Goal: Find specific page/section: Find specific page/section

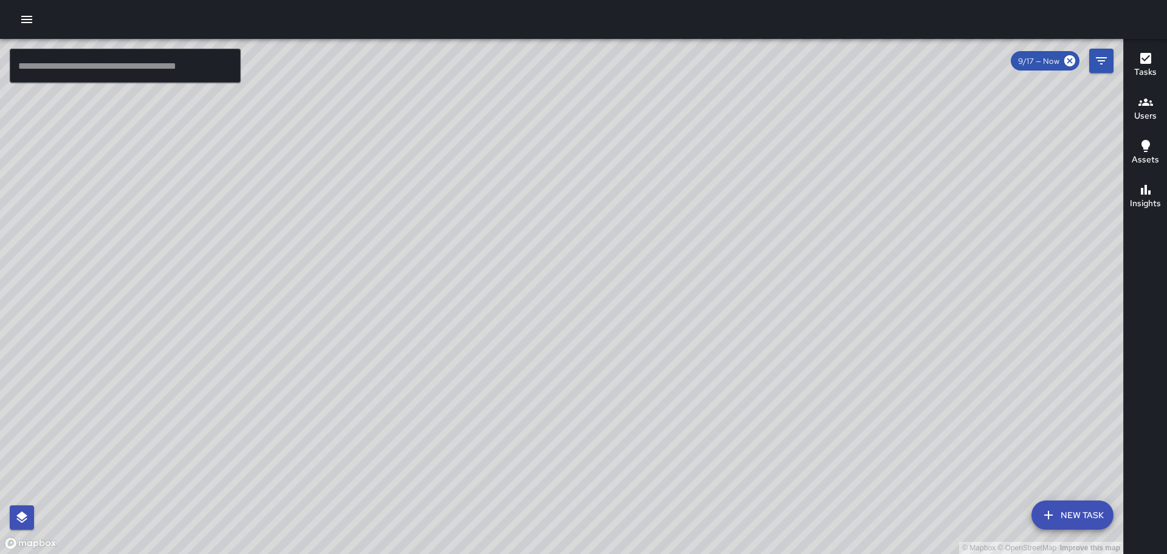
click at [792, 328] on div "© Mapbox © OpenStreetMap Improve this map" at bounding box center [562, 296] width 1124 height 515
drag, startPoint x: 787, startPoint y: 447, endPoint x: 781, endPoint y: 261, distance: 186.2
click at [781, 261] on div "© Mapbox © OpenStreetMap Improve this map" at bounding box center [562, 296] width 1124 height 515
click at [271, 351] on div "© Mapbox © OpenStreetMap Improve this map" at bounding box center [562, 296] width 1124 height 515
click at [280, 278] on div "© Mapbox © OpenStreetMap Improve this map [PERSON_NAME] Ambassador Tasks 0 / 0 …" at bounding box center [562, 296] width 1124 height 515
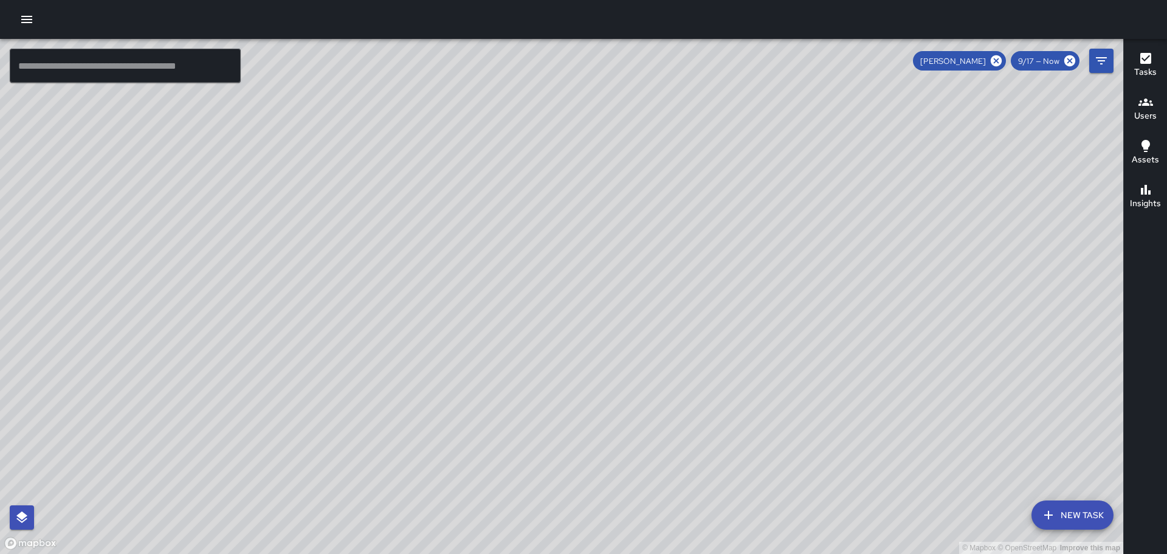
click at [432, 266] on div "© Mapbox © OpenStreetMap Improve this map" at bounding box center [562, 296] width 1124 height 515
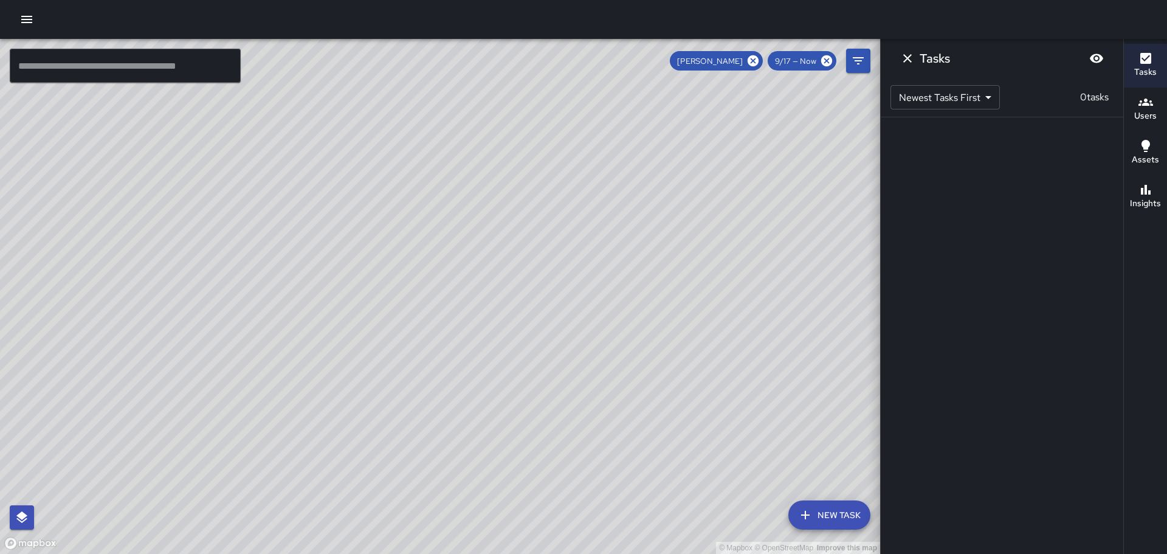
drag, startPoint x: 153, startPoint y: 324, endPoint x: 288, endPoint y: 358, distance: 139.1
click at [288, 358] on div "© Mapbox © OpenStreetMap Improve this map" at bounding box center [440, 296] width 880 height 515
click at [400, 373] on div "© Mapbox © OpenStreetMap Improve this map [PERSON_NAME] Ambassador Tasks 0 / 0 …" at bounding box center [440, 296] width 880 height 515
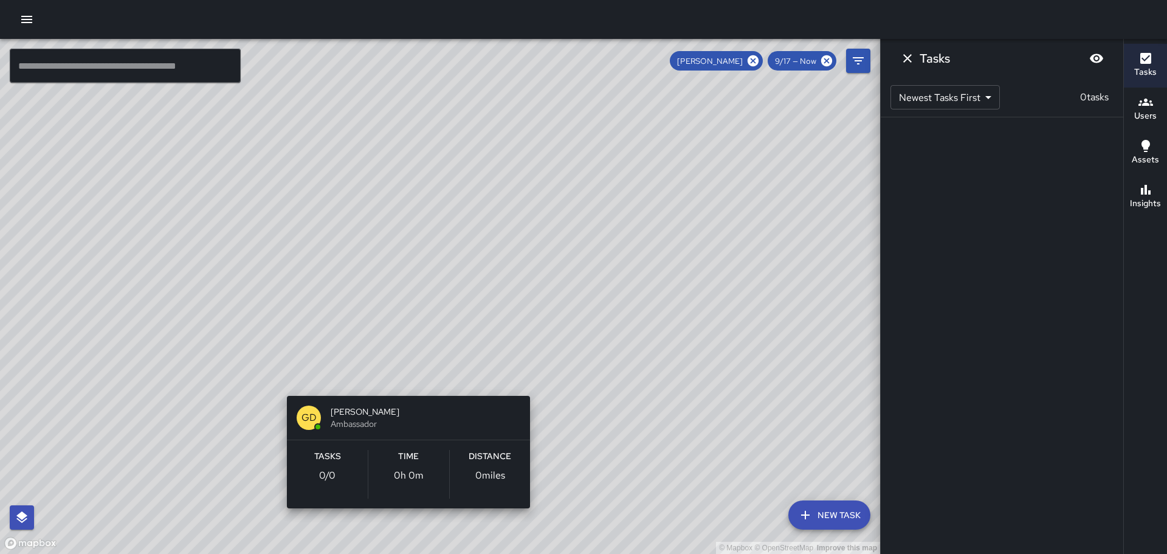
click at [472, 351] on div "© Mapbox © OpenStreetMap Improve this map [PERSON_NAME] Ambassador Tasks 0 / 0 …" at bounding box center [440, 296] width 880 height 515
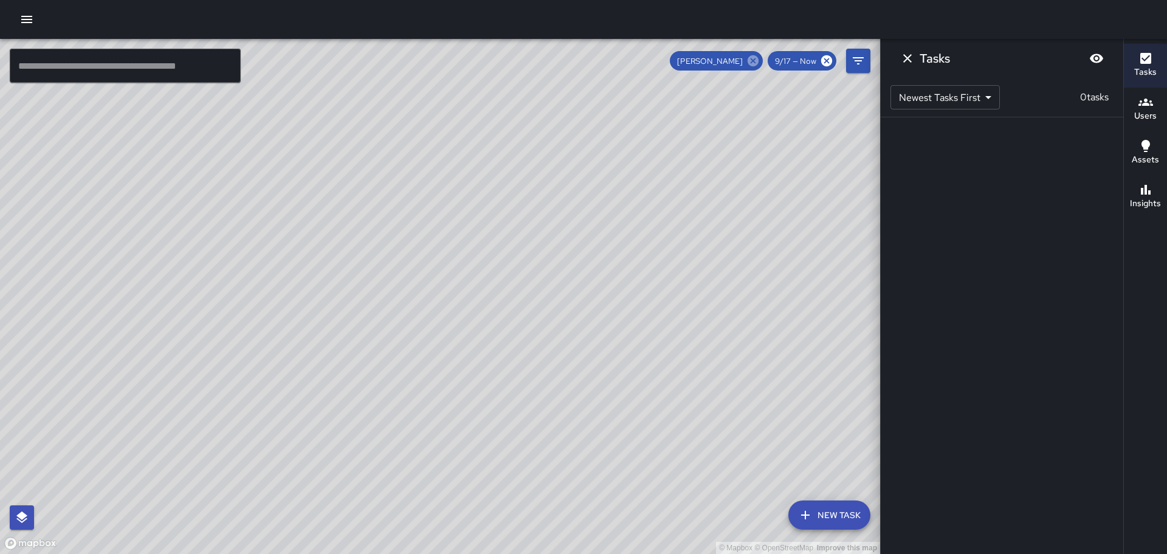
click at [752, 58] on icon at bounding box center [753, 60] width 11 height 11
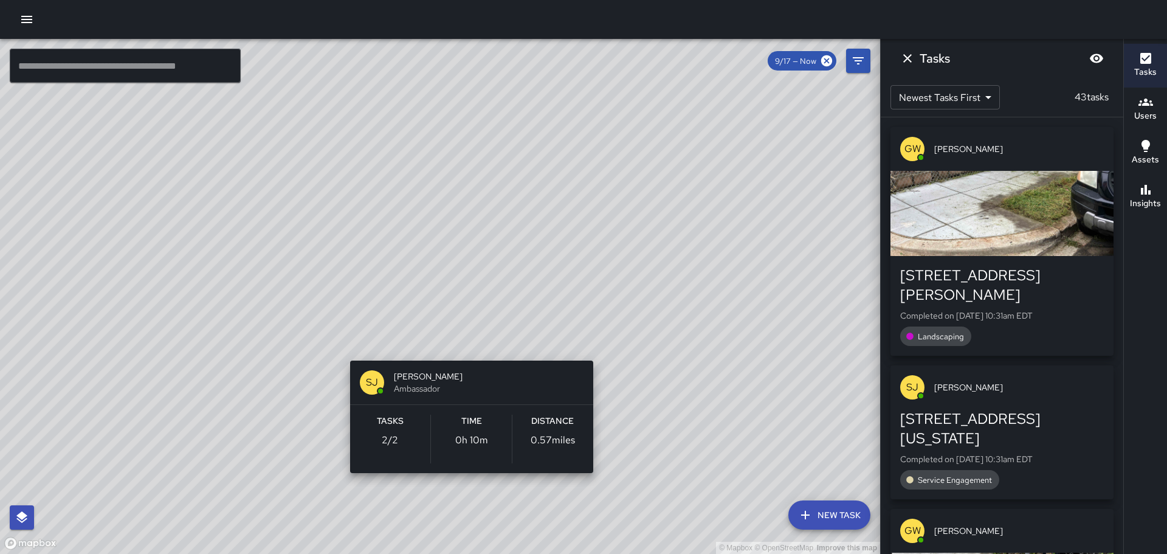
click at [465, 342] on div "© Mapbox © OpenStreetMap Improve this map SJ [PERSON_NAME] Ambassador Tasks 2 /…" at bounding box center [440, 296] width 880 height 515
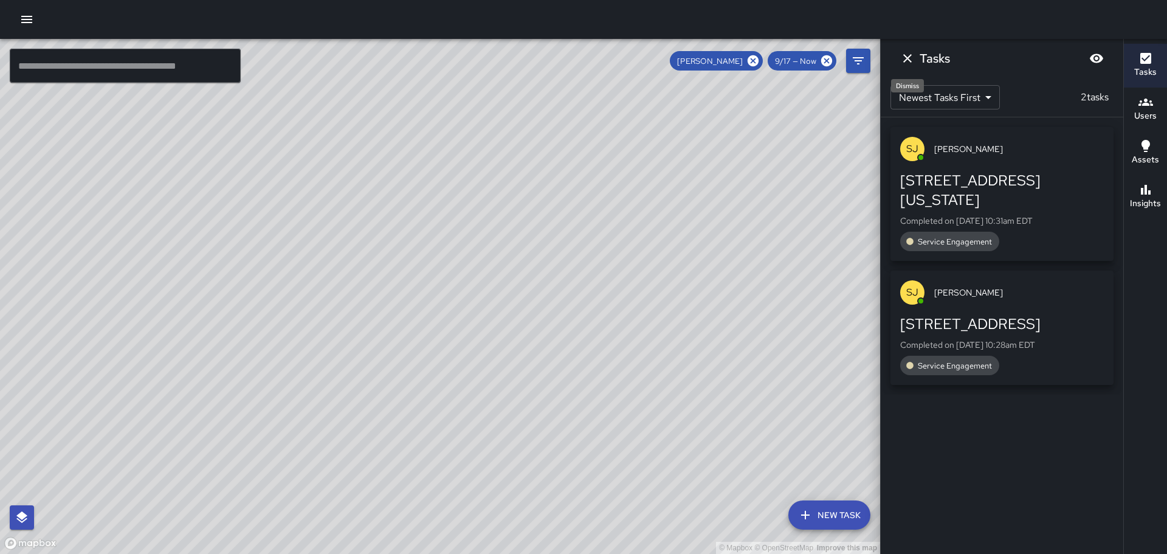
click at [914, 52] on icon "Dismiss" at bounding box center [907, 58] width 15 height 15
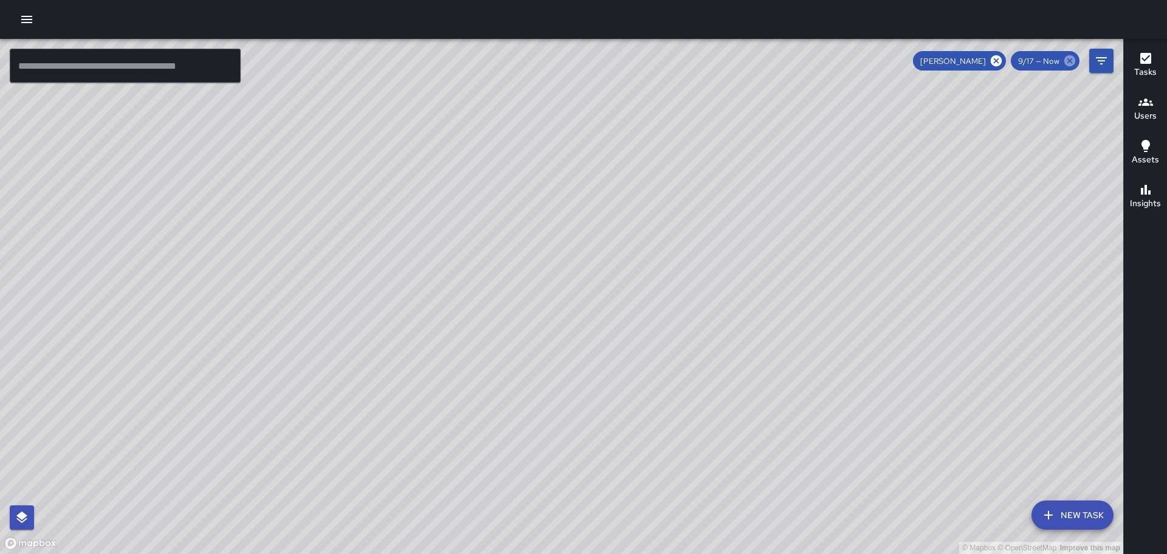
click at [1067, 64] on icon at bounding box center [1070, 60] width 11 height 11
